Goal: Task Accomplishment & Management: Complete application form

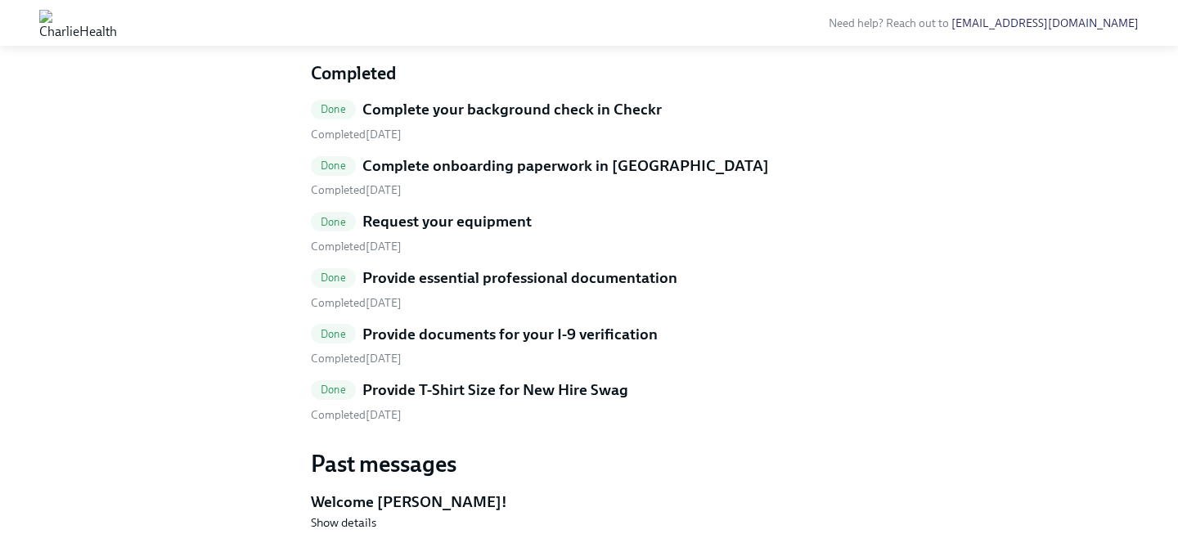
scroll to position [817, 0]
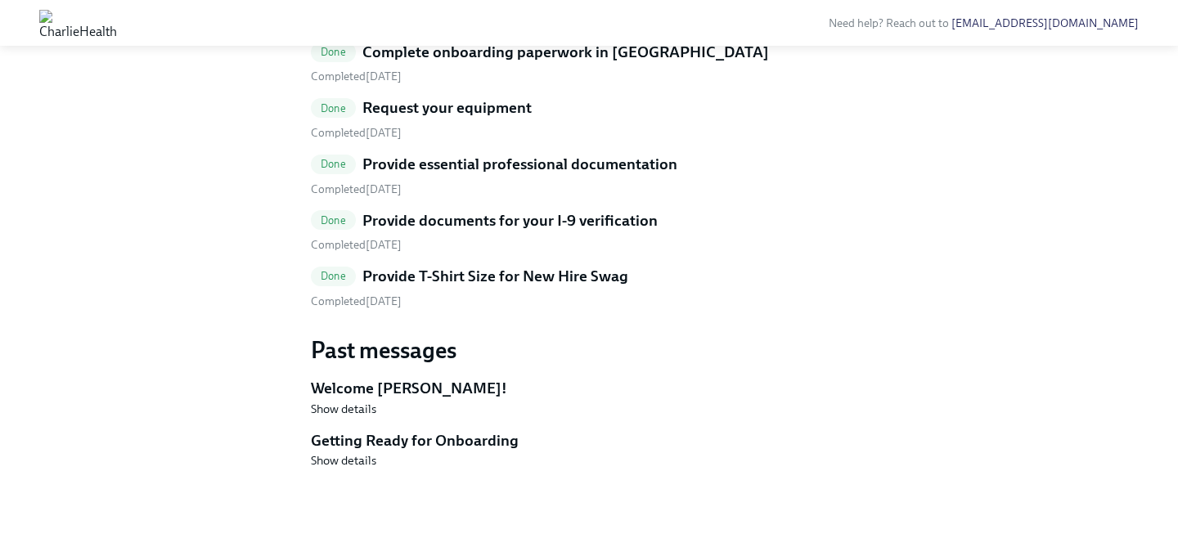
click at [468, 287] on h5 "Provide T-Shirt Size for New Hire Swag" at bounding box center [495, 276] width 266 height 21
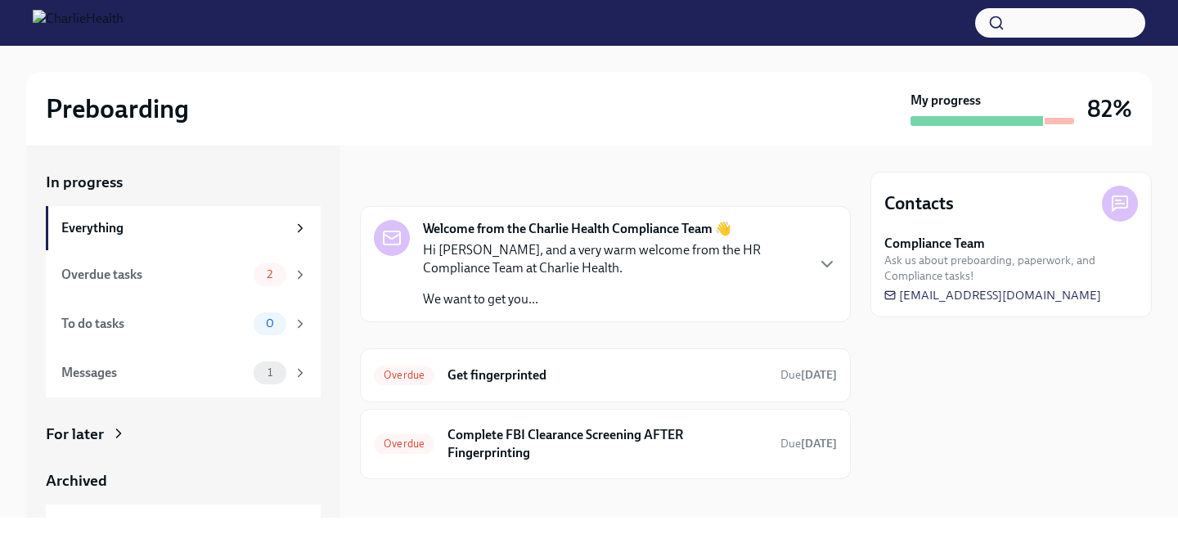
scroll to position [13, 0]
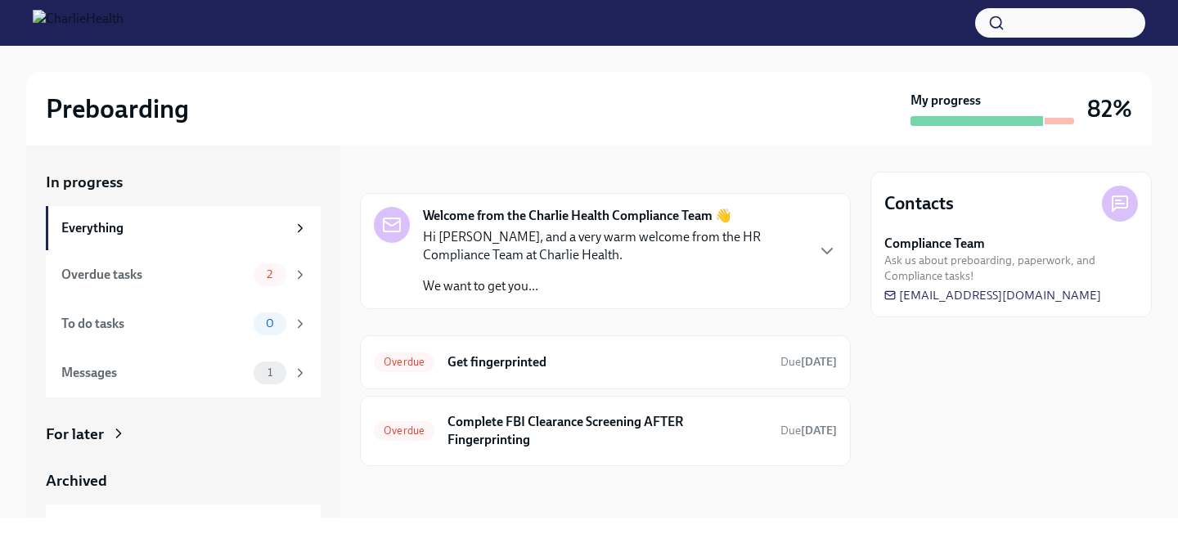
click at [173, 434] on div "For later" at bounding box center [183, 434] width 275 height 21
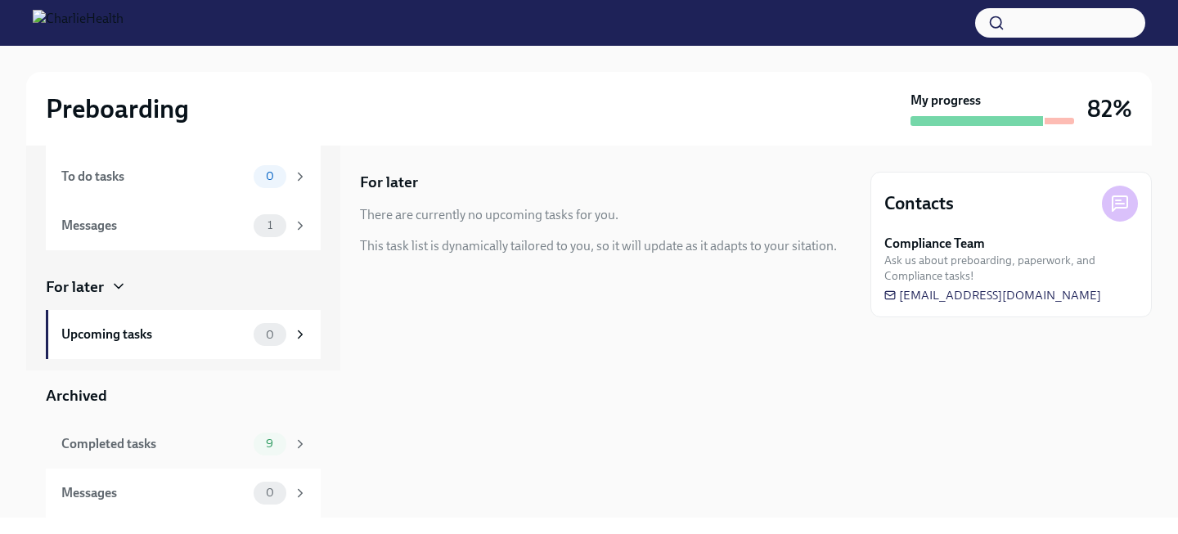
click at [277, 440] on span "9" at bounding box center [269, 444] width 27 height 12
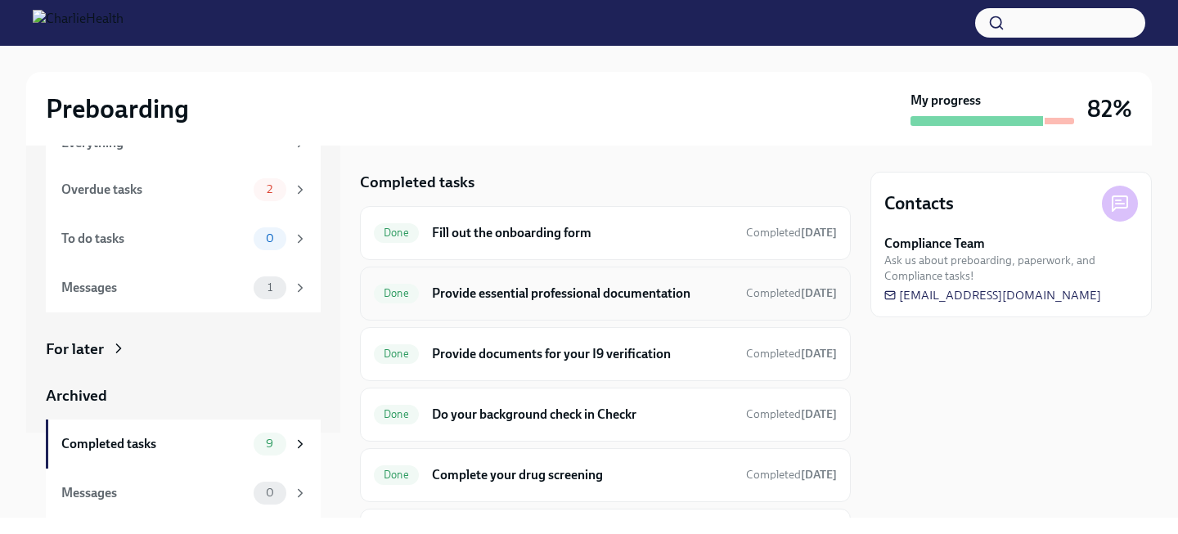
scroll to position [85, 0]
click at [469, 251] on div "Done Fill out the onboarding form Completed 8 days ago" at bounding box center [605, 233] width 491 height 54
click at [469, 245] on div "Done Fill out the onboarding form Completed 8 days ago" at bounding box center [605, 233] width 463 height 26
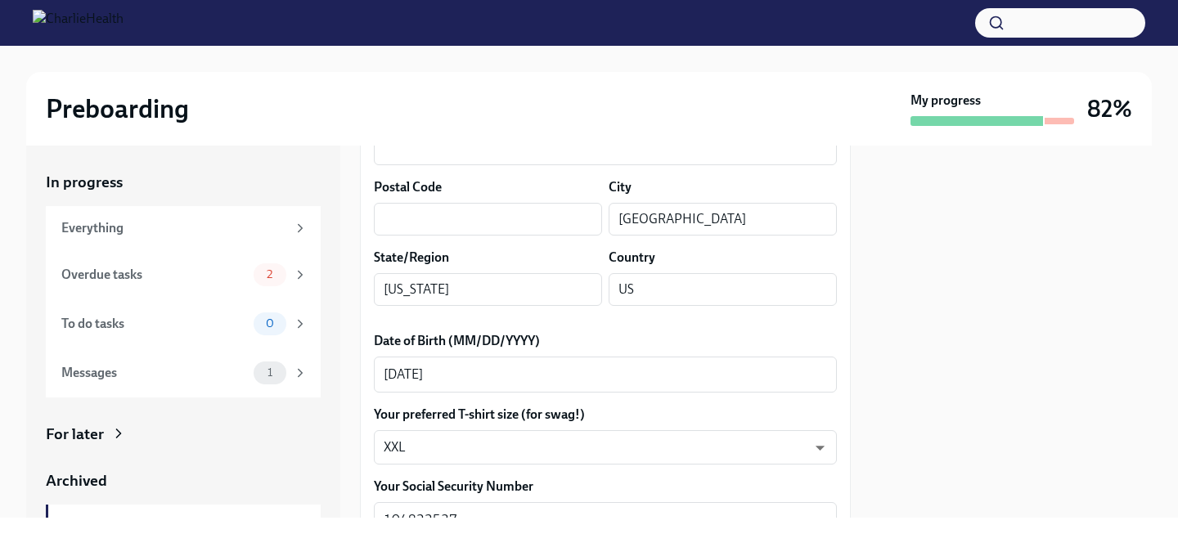
scroll to position [625, 0]
